Goal: Transaction & Acquisition: Download file/media

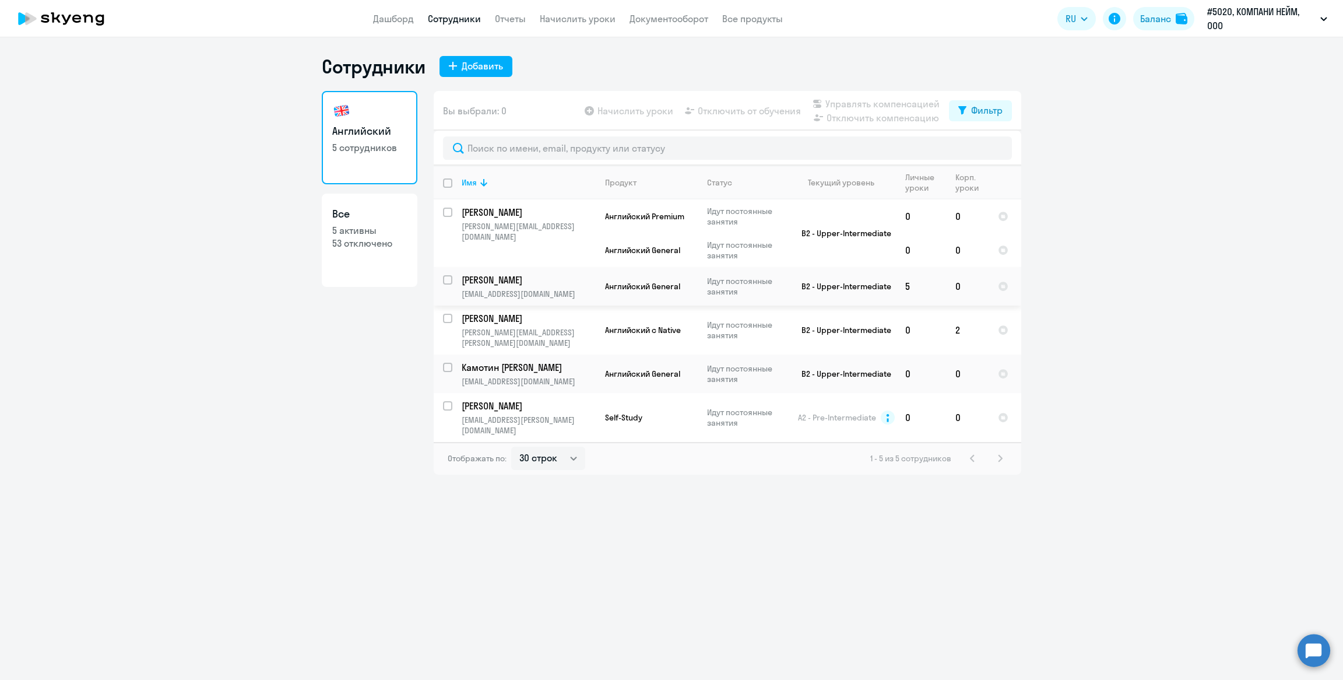
select select "30"
click at [702, 23] on link "Документооборот" at bounding box center [668, 19] width 79 height 12
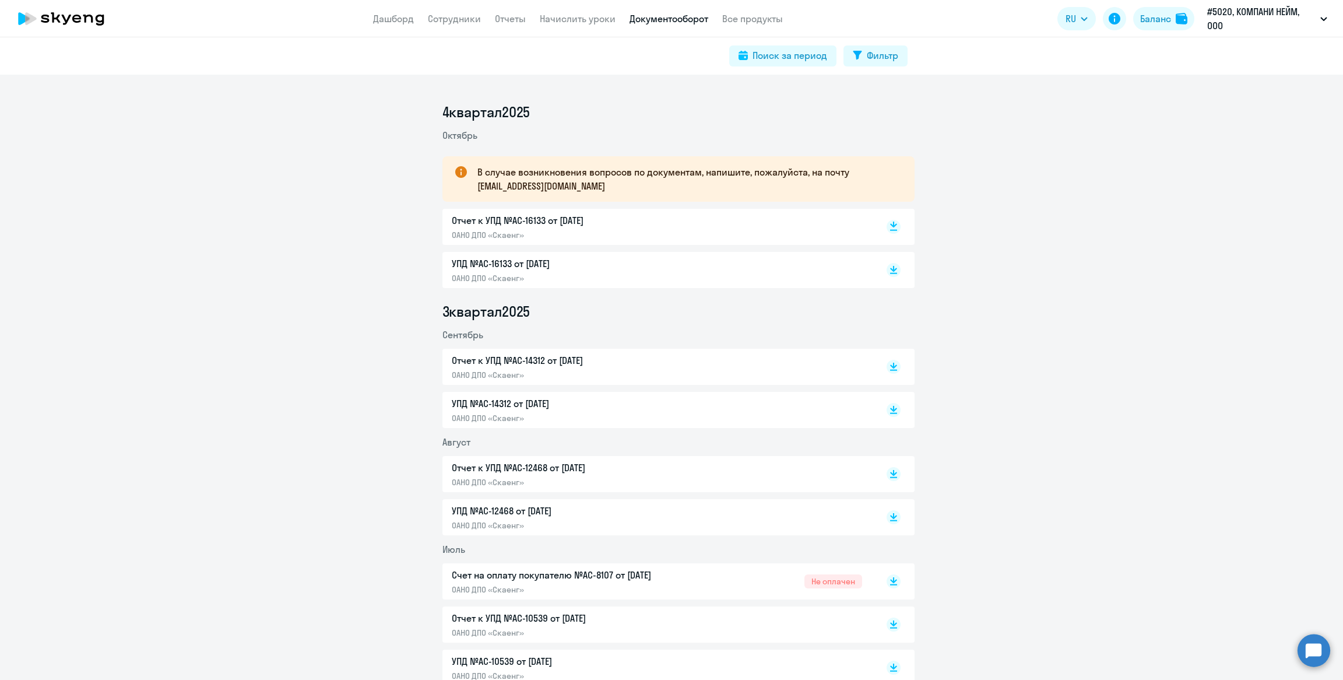
click at [890, 221] on rect at bounding box center [894, 227] width 14 height 14
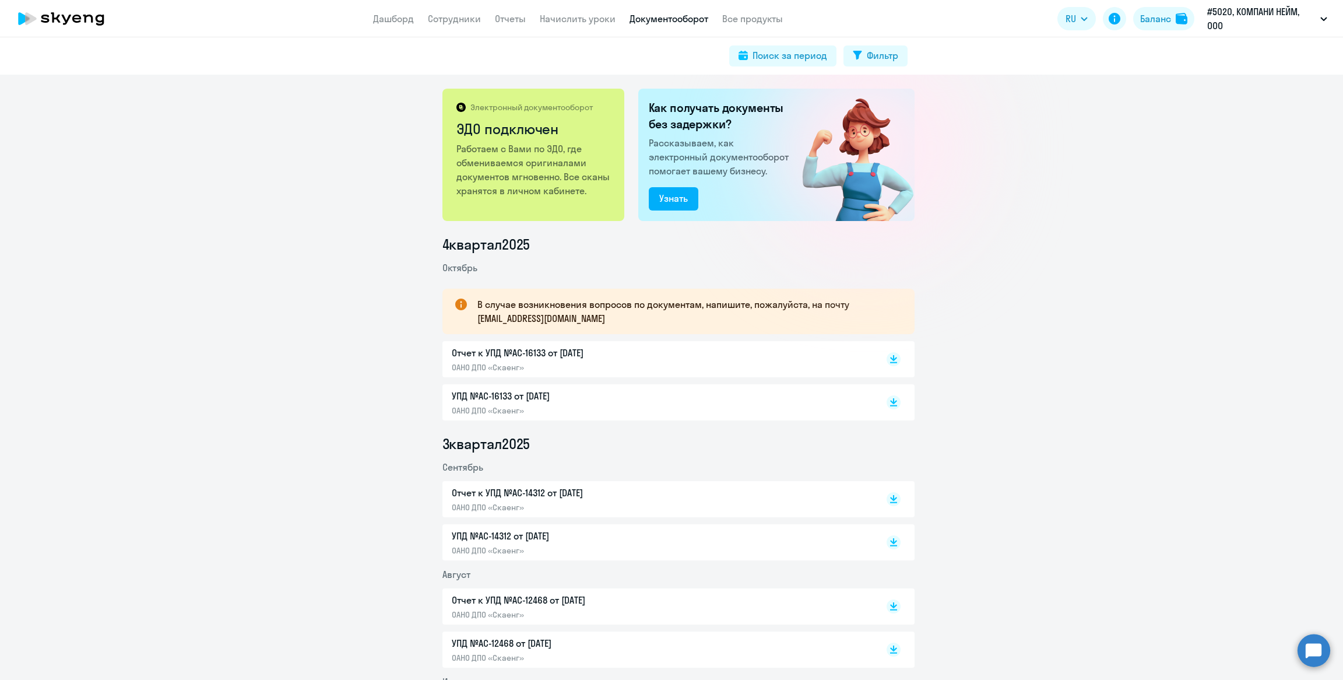
click at [897, 498] on div "Отчет к УПД №AC-14312 от [DATE] ОАНО ДПО «Скаенг»" at bounding box center [678, 499] width 472 height 36
click at [889, 498] on rect at bounding box center [894, 499] width 14 height 14
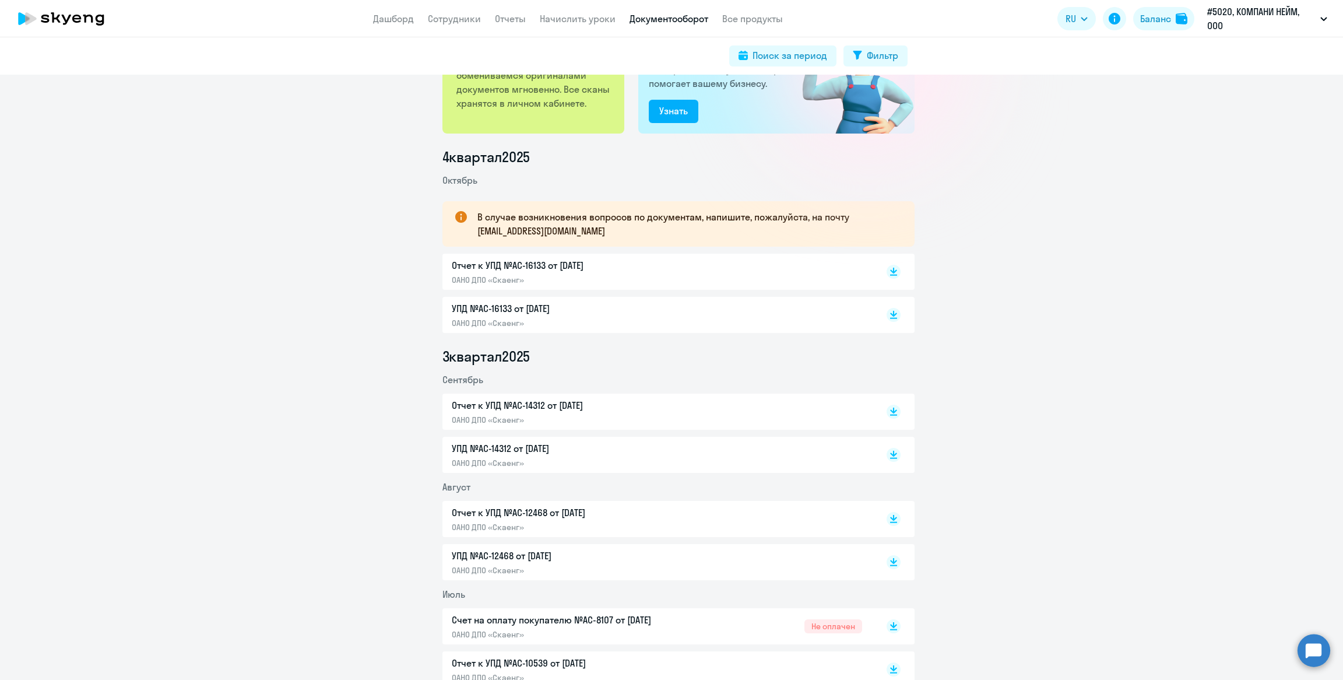
click at [896, 522] on div "Отчет к УПД №AC-12468 от [DATE] ОАНО ДПО «Скаенг»" at bounding box center [678, 519] width 472 height 36
click at [891, 519] on rect at bounding box center [894, 519] width 14 height 14
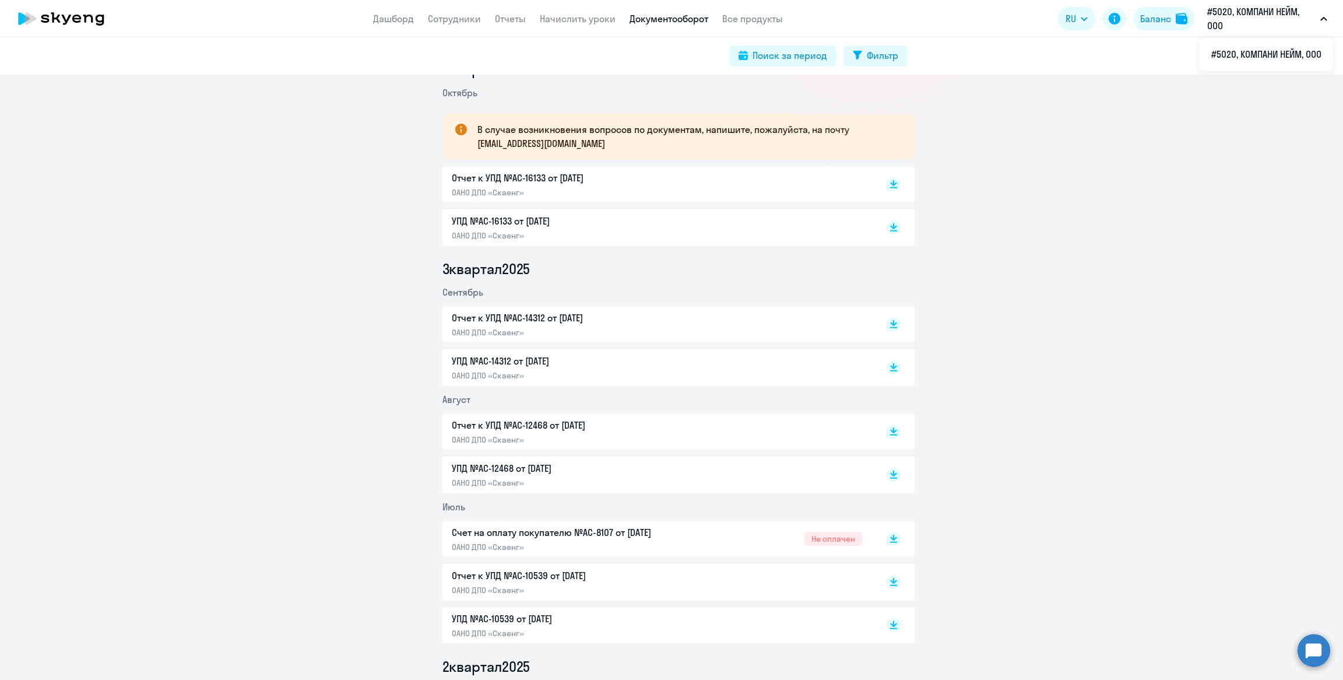
scroll to position [0, 0]
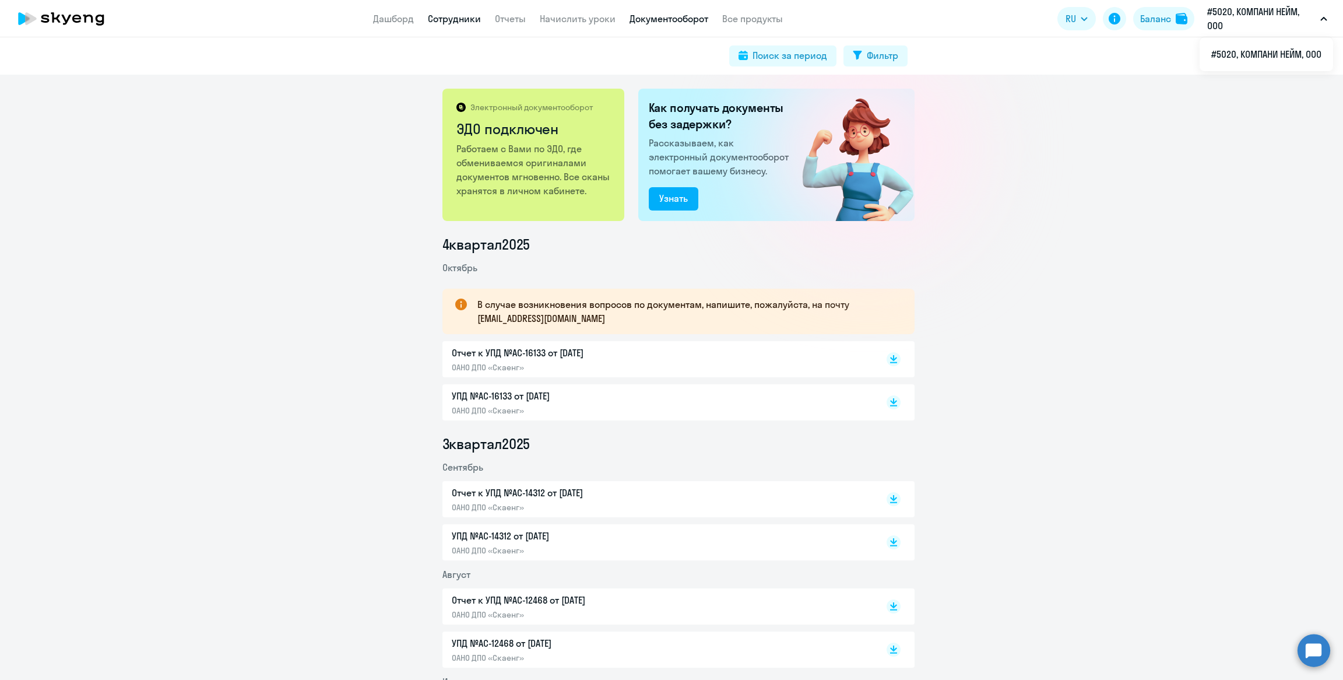
click at [453, 19] on link "Сотрудники" at bounding box center [454, 19] width 53 height 12
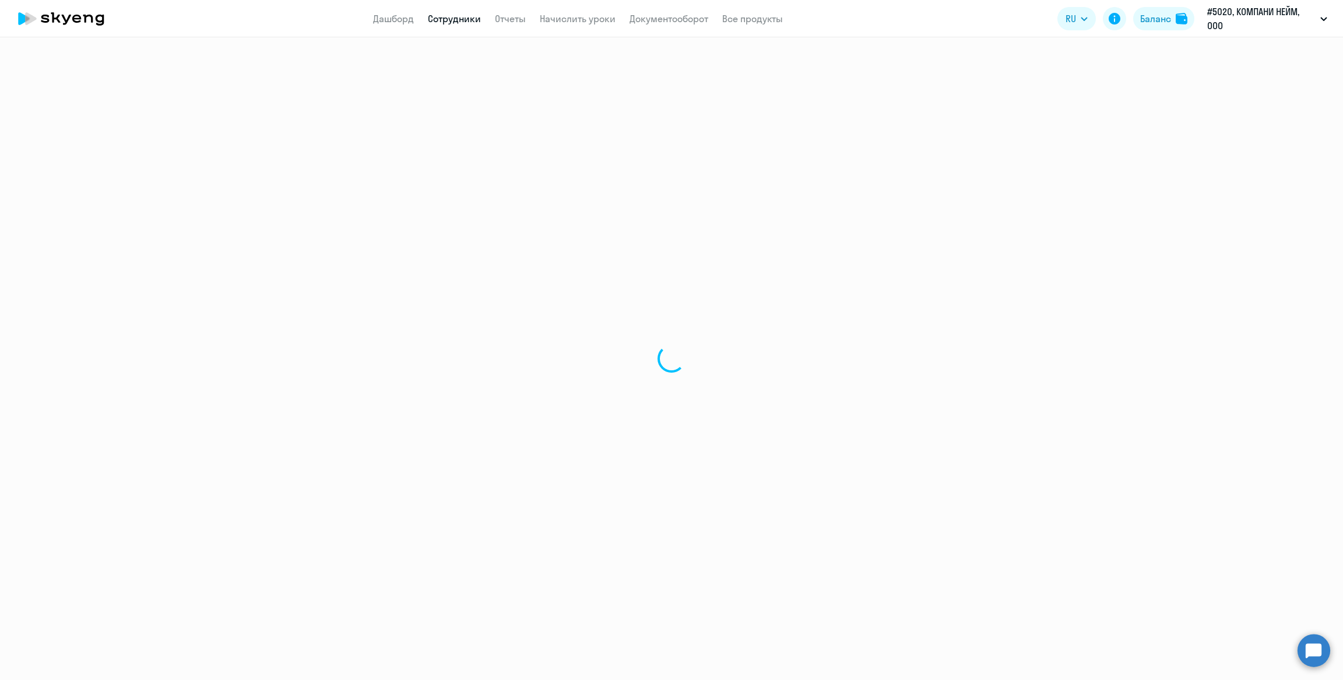
select select "30"
